Goal: Task Accomplishment & Management: Complete application form

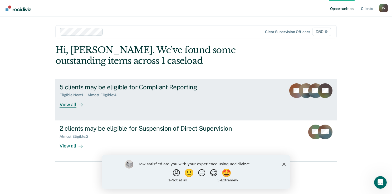
click at [200, 103] on div "5 clients may be eligible for Compliant Reporting Eligible Now : 1 Almost Eligi…" at bounding box center [158, 95] width 197 height 24
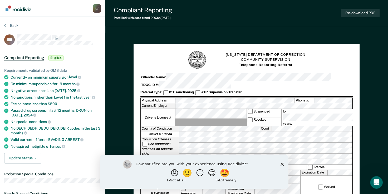
click at [283, 165] on icon "Close survey" at bounding box center [281, 164] width 3 height 3
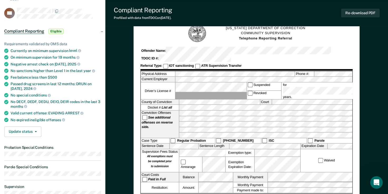
scroll to position [0, 0]
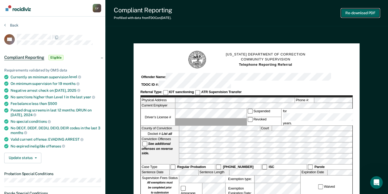
click at [358, 13] on button "Re-download PDF" at bounding box center [360, 13] width 38 height 9
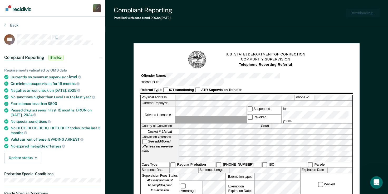
scroll to position [0, 0]
